Goal: Transaction & Acquisition: Purchase product/service

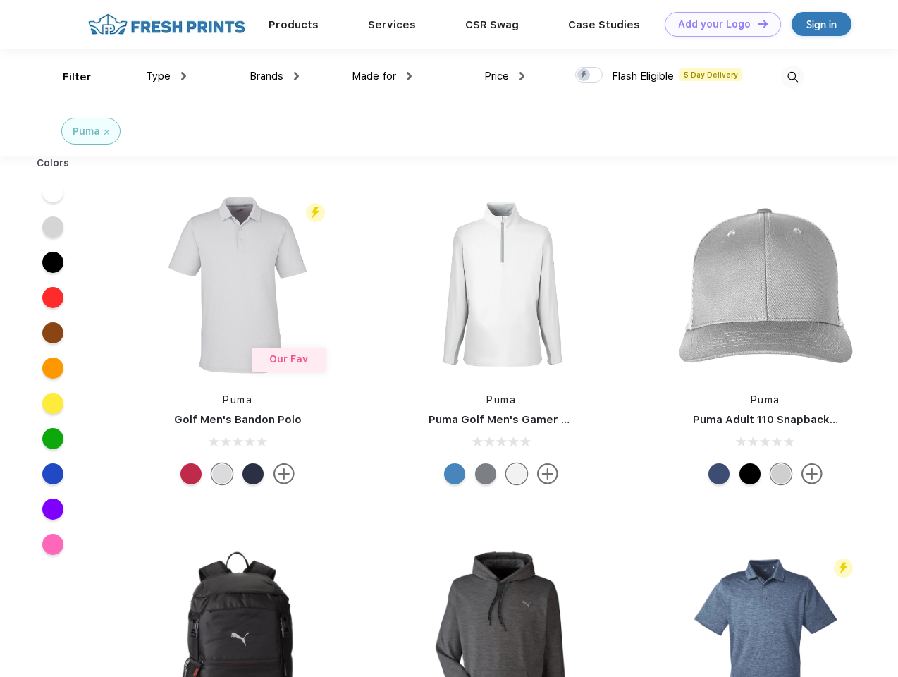
scroll to position [1, 0]
click at [718, 24] on link "Add your Logo Design Tool" at bounding box center [723, 24] width 116 height 25
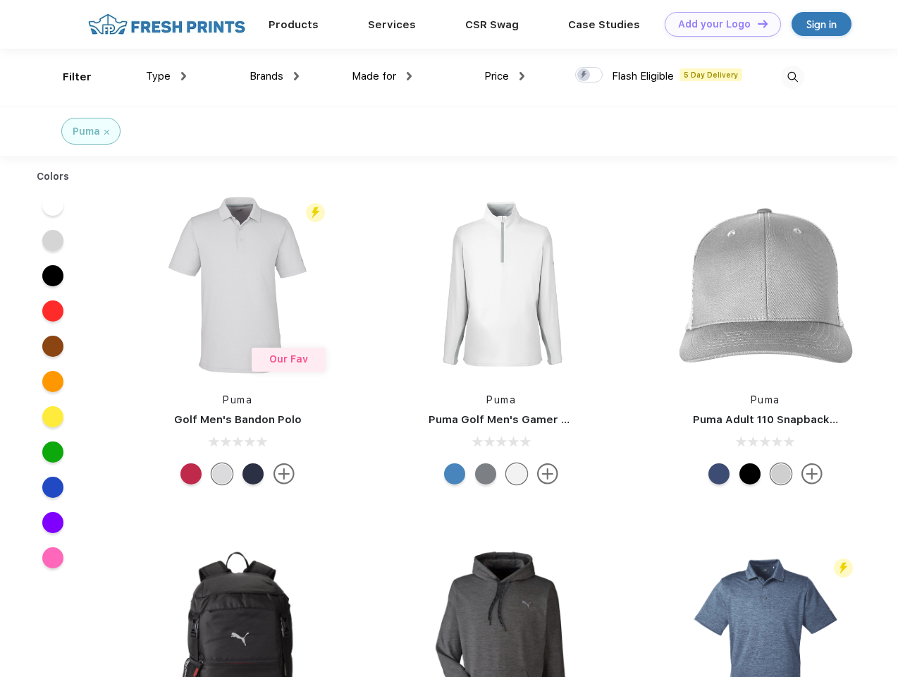
click at [0, 0] on div "Design Tool" at bounding box center [0, 0] width 0 height 0
click at [756, 23] on link "Add your Logo Design Tool" at bounding box center [723, 24] width 116 height 25
click at [68, 77] on div "Filter" at bounding box center [77, 77] width 29 height 16
click at [166, 76] on span "Type" at bounding box center [158, 76] width 25 height 13
click at [274, 76] on span "Brands" at bounding box center [267, 76] width 34 height 13
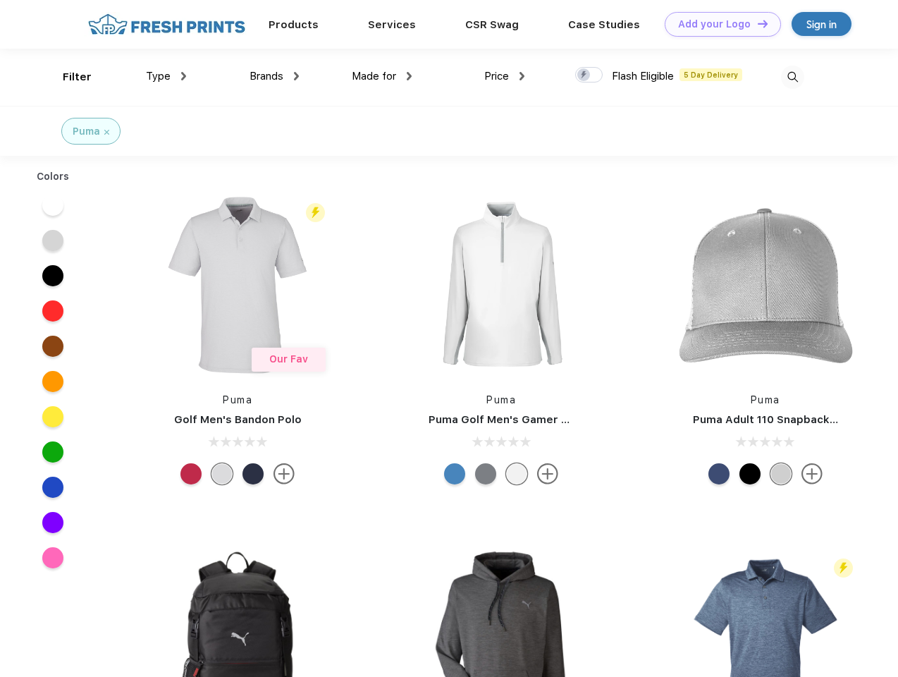
click at [382, 76] on span "Made for" at bounding box center [374, 76] width 44 height 13
click at [505, 76] on span "Price" at bounding box center [496, 76] width 25 height 13
click at [589, 75] on div at bounding box center [588, 75] width 27 height 16
click at [584, 75] on input "checkbox" at bounding box center [579, 70] width 9 height 9
click at [792, 77] on img at bounding box center [792, 77] width 23 height 23
